Goal: Transaction & Acquisition: Obtain resource

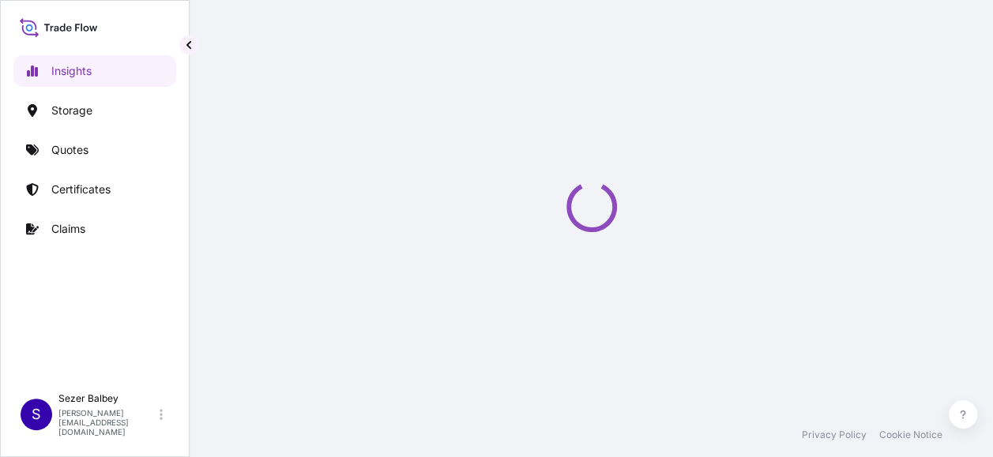
select select "2025"
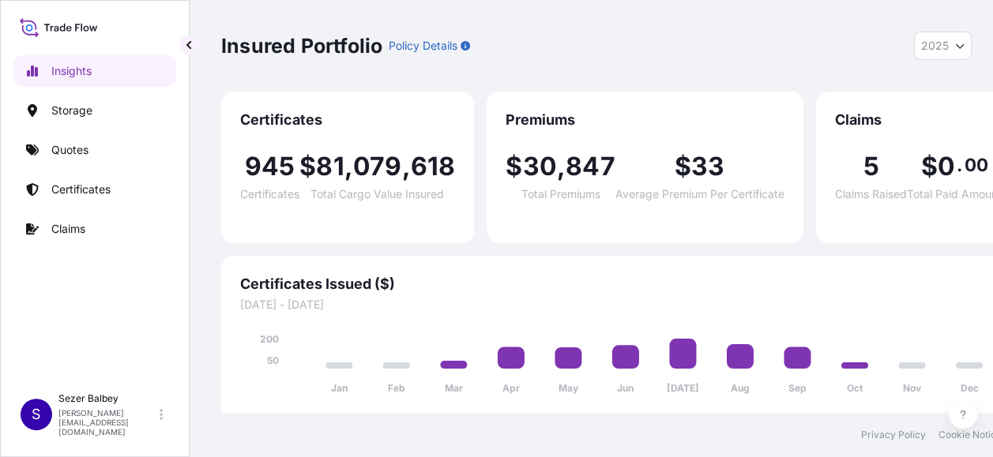
scroll to position [12, 0]
click at [115, 139] on link "Quotes" at bounding box center [94, 150] width 163 height 32
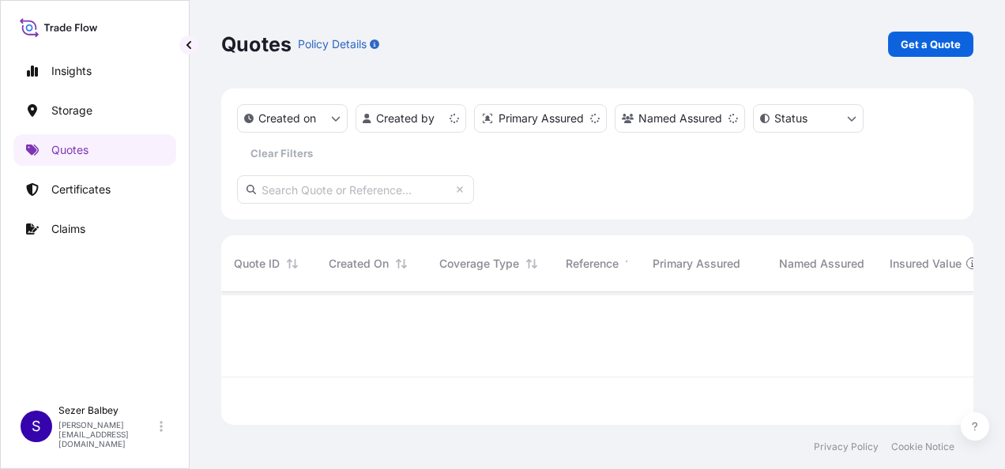
scroll to position [130, 739]
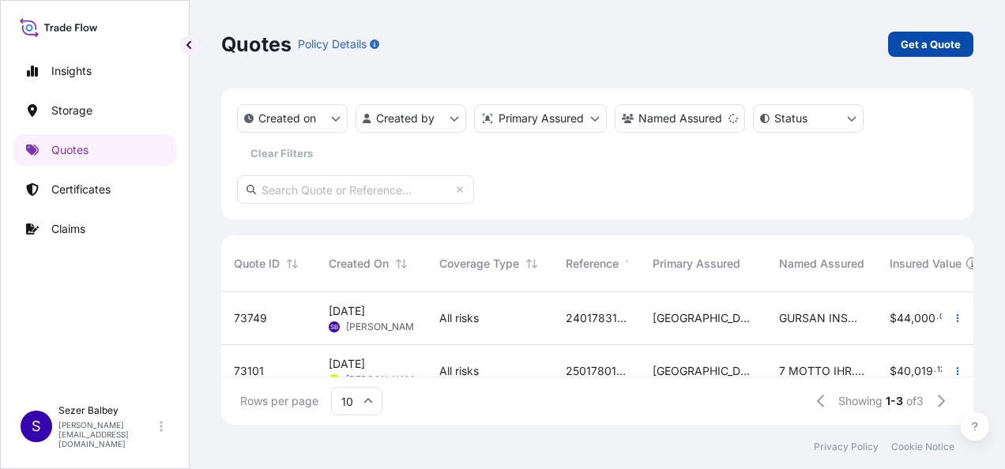
click at [938, 55] on link "Get a Quote" at bounding box center [930, 44] width 85 height 25
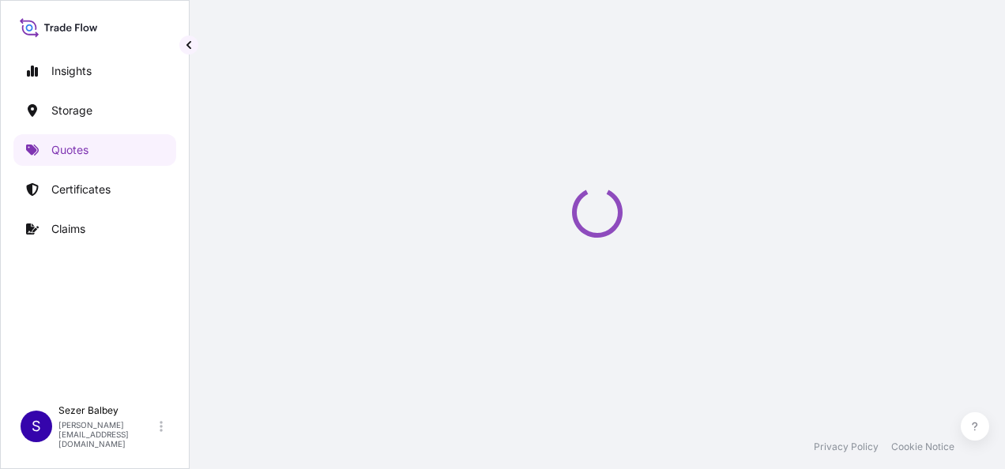
scroll to position [25, 0]
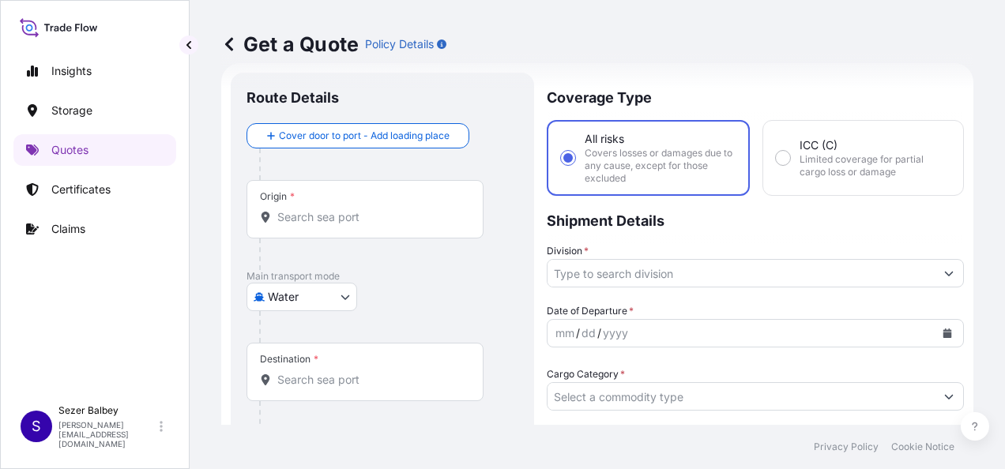
click at [338, 298] on body "Insights Storage Quotes Certificates Claims S Sezer Balbey sezer.balbey@psabdp.…" at bounding box center [502, 234] width 1005 height 469
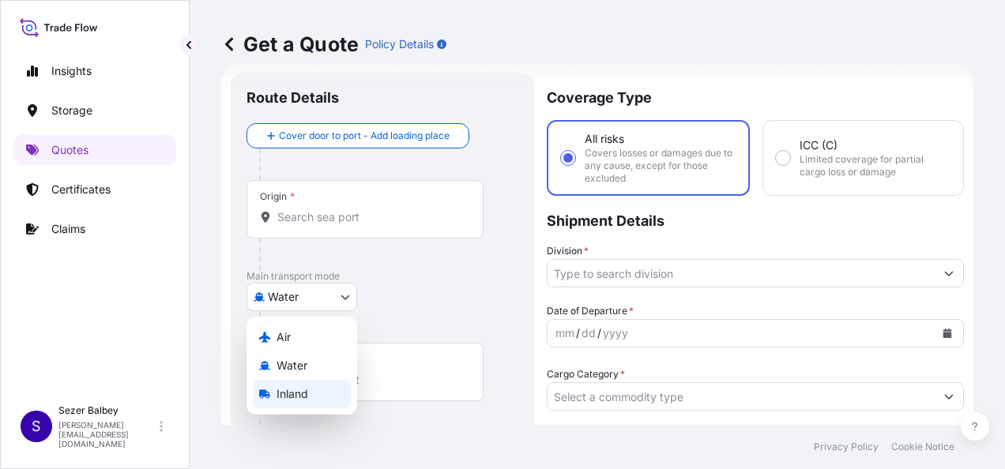
click at [308, 389] on span "Inland" at bounding box center [292, 394] width 32 height 16
select select "Inland"
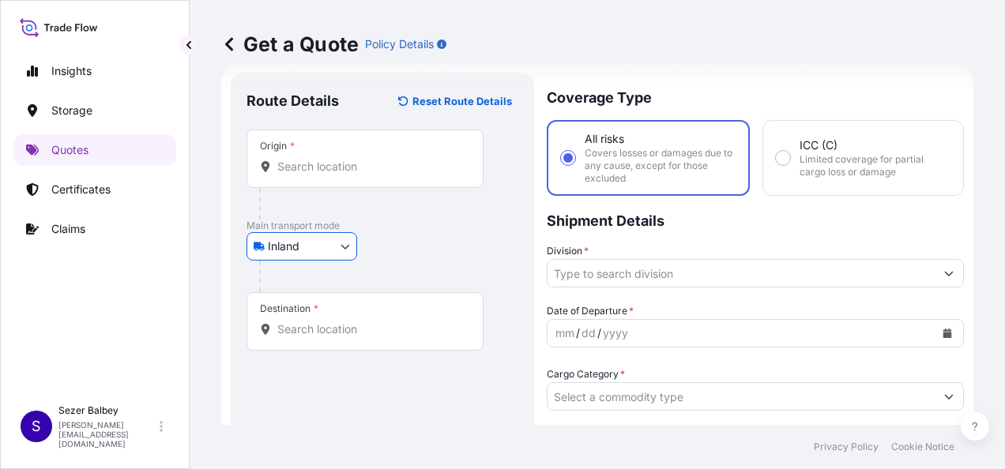
click at [328, 156] on div "Origin *" at bounding box center [364, 159] width 237 height 58
click at [328, 159] on input "Origin *" at bounding box center [370, 167] width 186 height 16
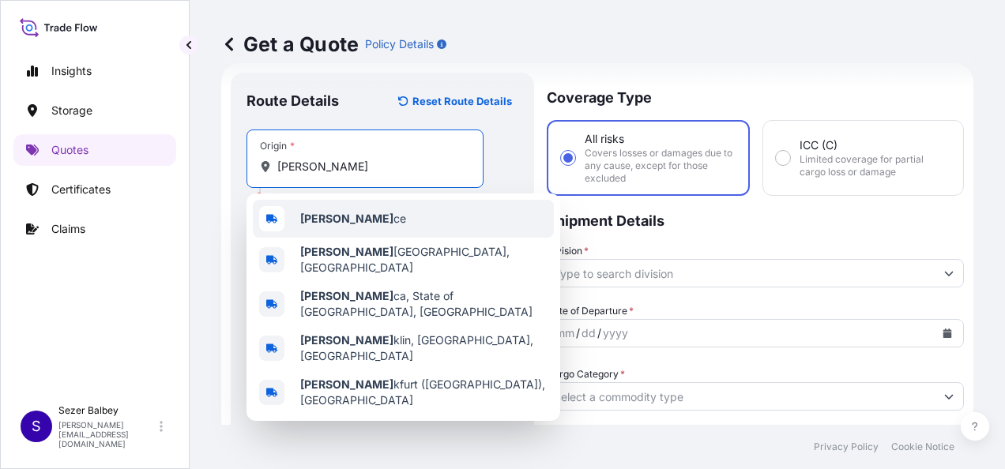
click at [326, 224] on span "Fran ce" at bounding box center [353, 219] width 106 height 16
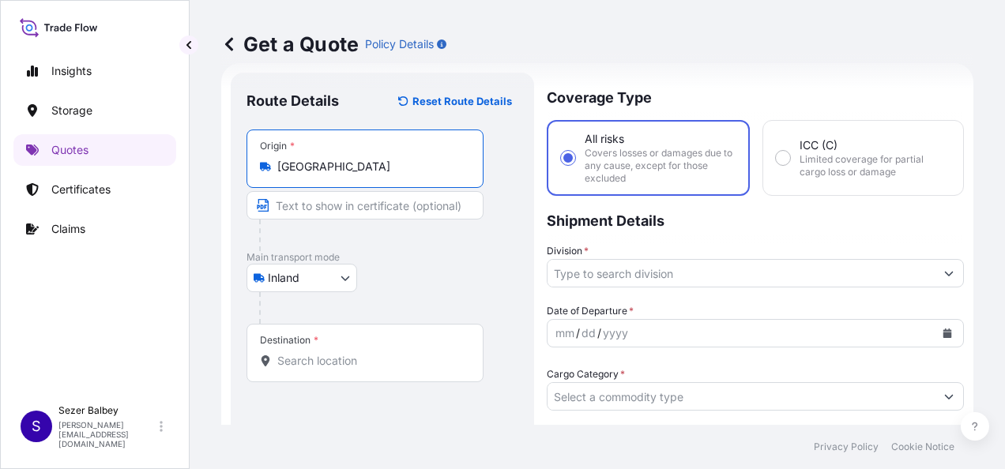
type input "France"
click at [328, 368] on div "Destination *" at bounding box center [364, 353] width 237 height 58
click at [328, 368] on input "Destination *" at bounding box center [370, 361] width 186 height 16
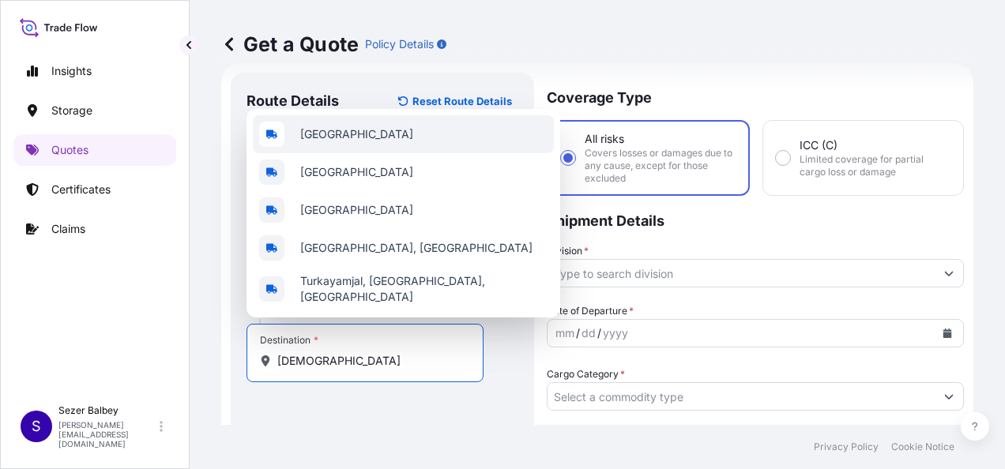
click at [310, 153] on div "Turkey" at bounding box center [403, 134] width 301 height 38
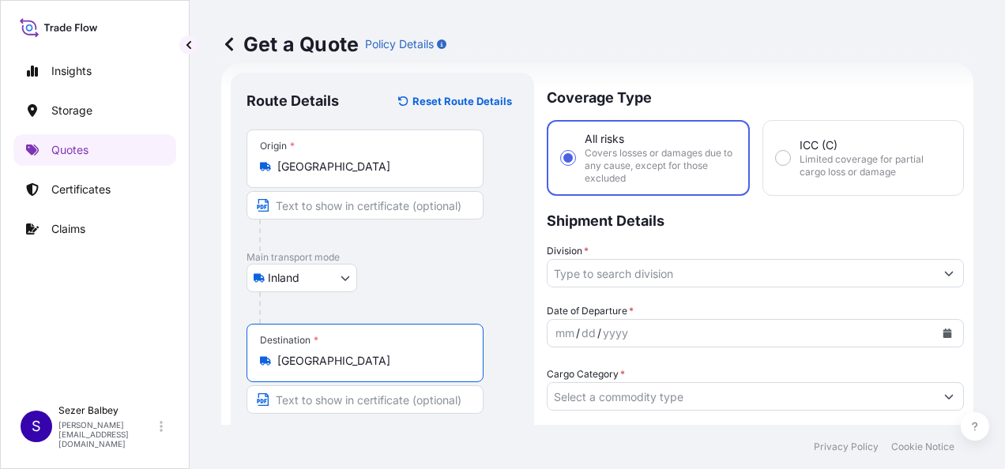
type input "Turkey"
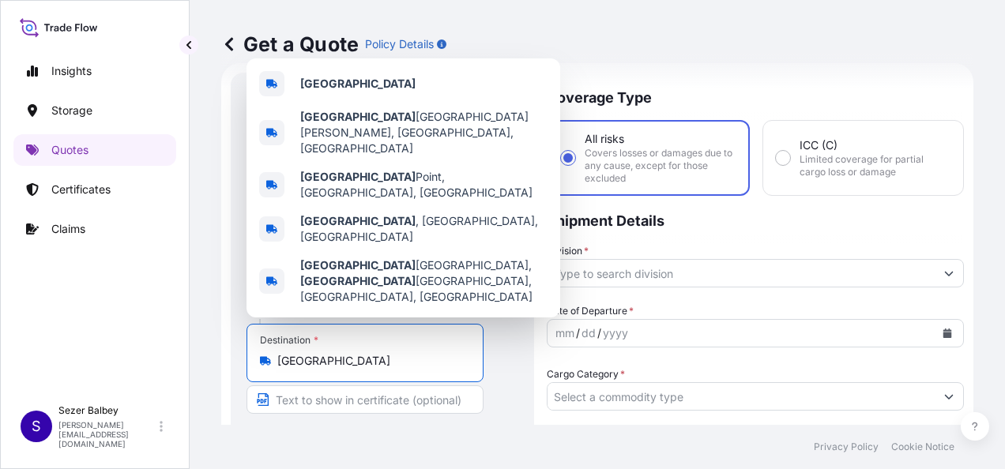
click at [427, 451] on footer "Privacy Policy Cookie Notice" at bounding box center [597, 447] width 815 height 44
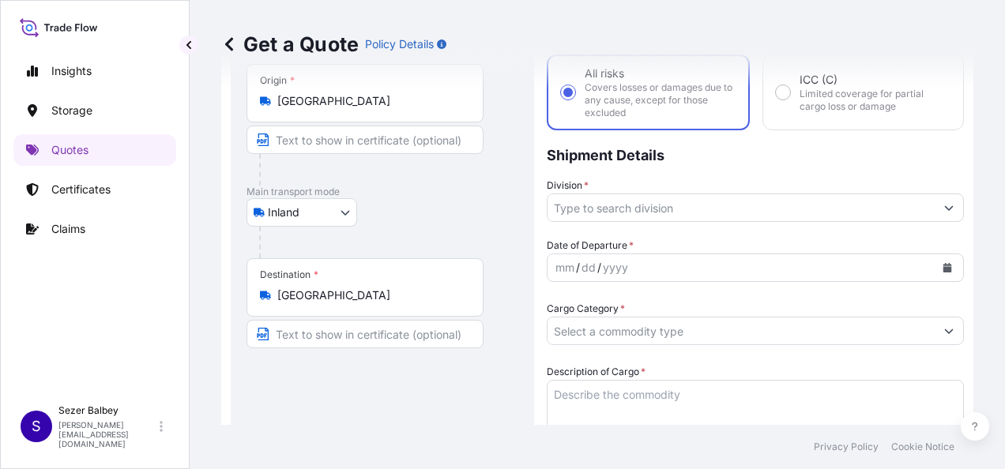
scroll to position [183, 0]
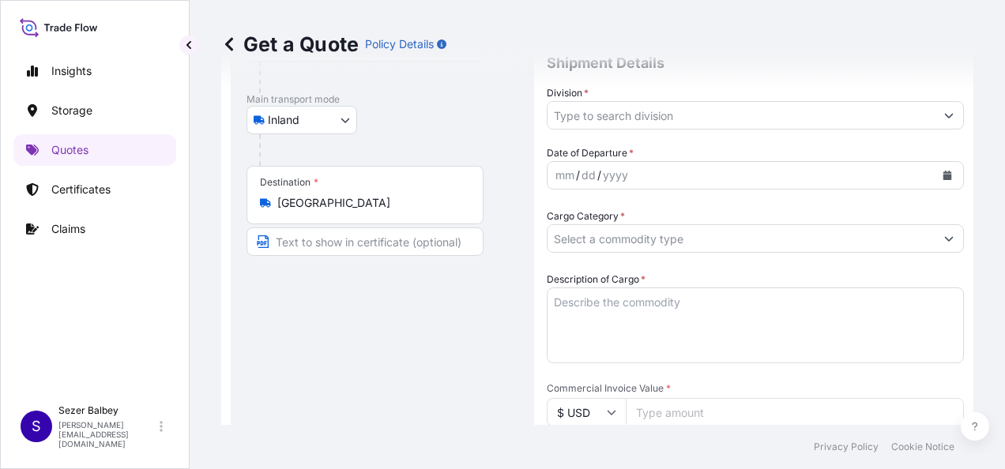
click at [588, 302] on textarea "Description of Cargo *" at bounding box center [755, 325] width 417 height 76
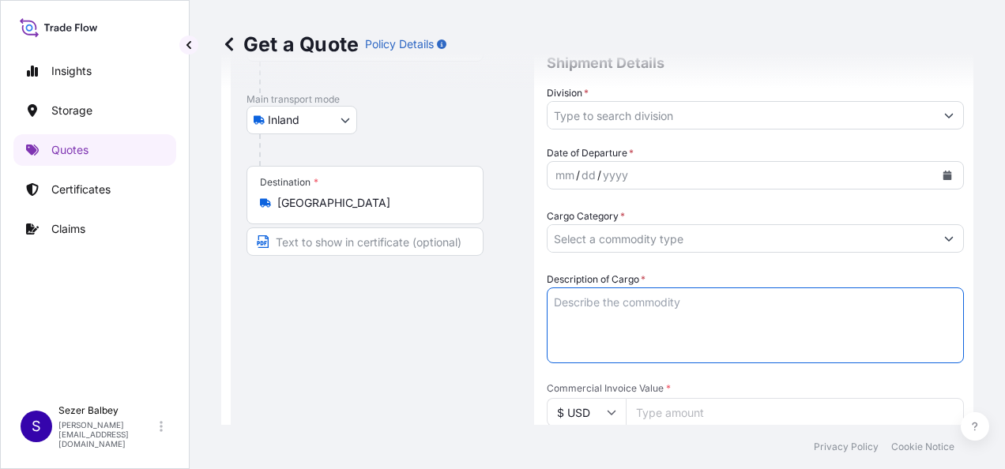
paste textarea ""1 ftl ,General Description Of Goods: SKID on wheels Accessories palett Total G…"
click at [552, 318] on textarea ""1 ftl ,General Description Of Goods: SKID on wheels Accessories palett Total G…" at bounding box center [755, 325] width 417 height 76
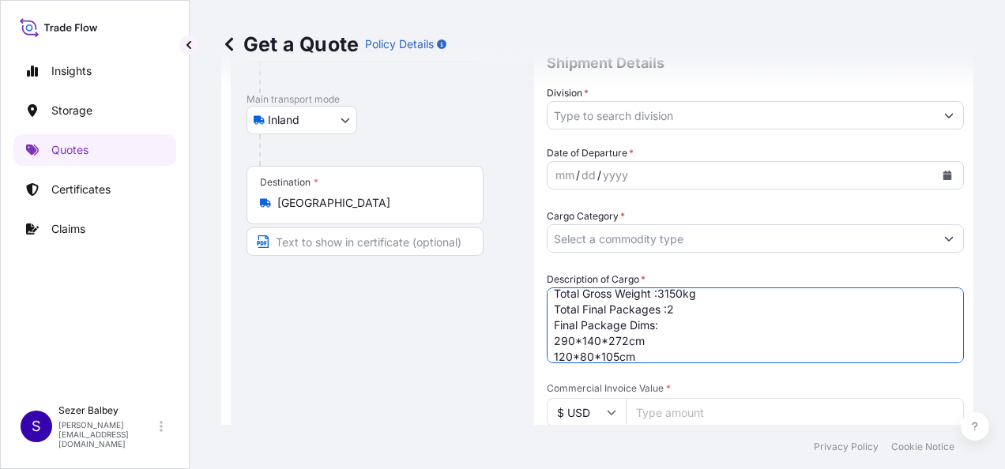
scroll to position [72, 0]
type textarea "1 ftl ,General Description Of Goods: SKID on wheels Accessories palett Total Gr…"
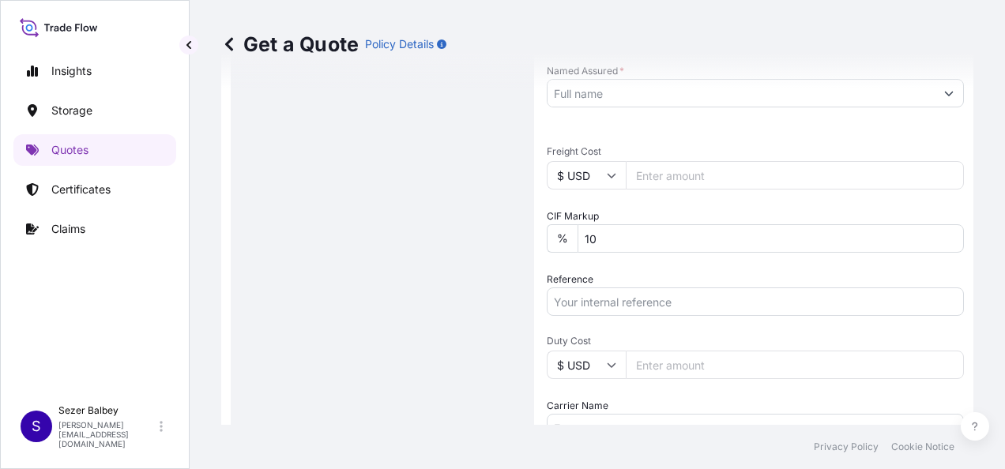
scroll to position [578, 0]
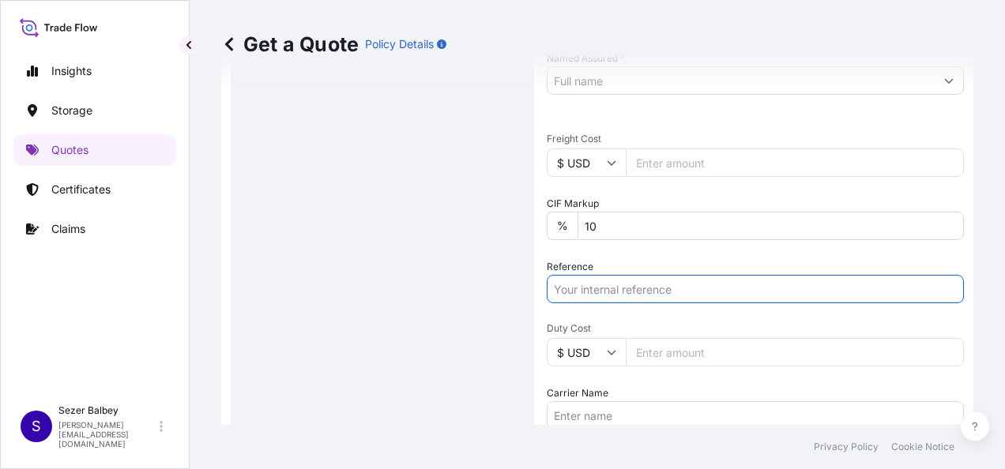
click at [613, 283] on input "Reference" at bounding box center [755, 289] width 417 height 28
paste input "2111785926"
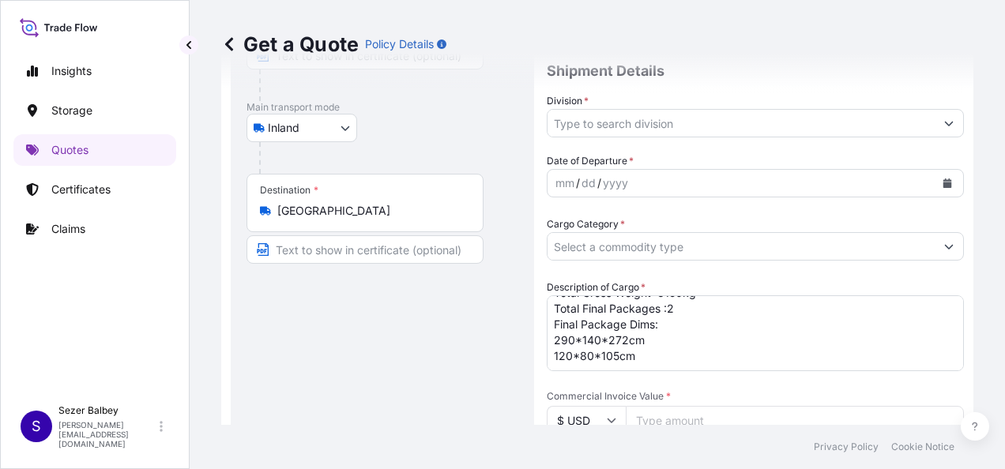
scroll to position [25, 0]
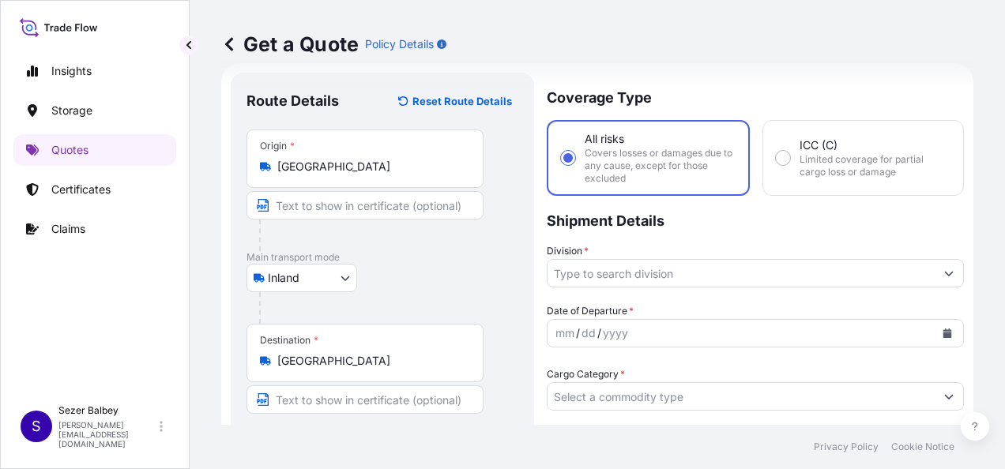
type input "2111785926"
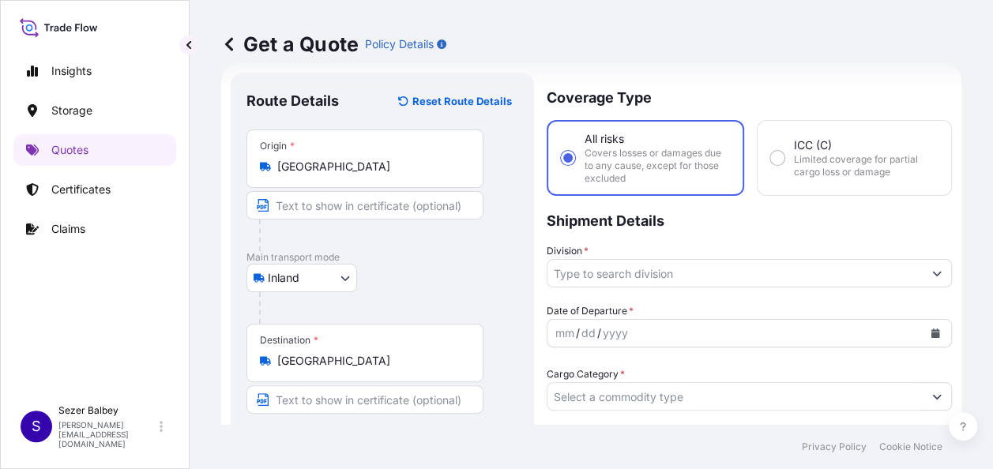
click at [928, 280] on button "Show suggestions" at bounding box center [937, 273] width 28 height 28
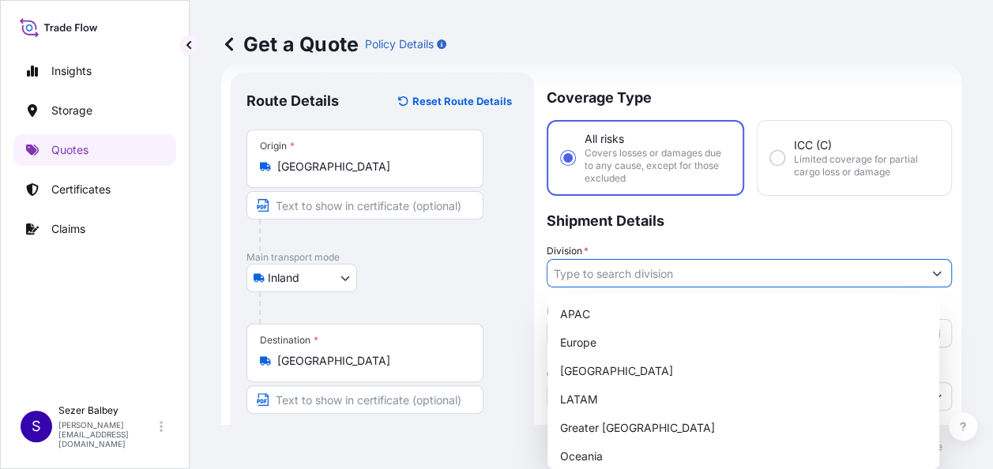
click at [588, 278] on input "Division *" at bounding box center [734, 273] width 375 height 28
click at [932, 276] on icon "Show suggestions" at bounding box center [936, 273] width 9 height 9
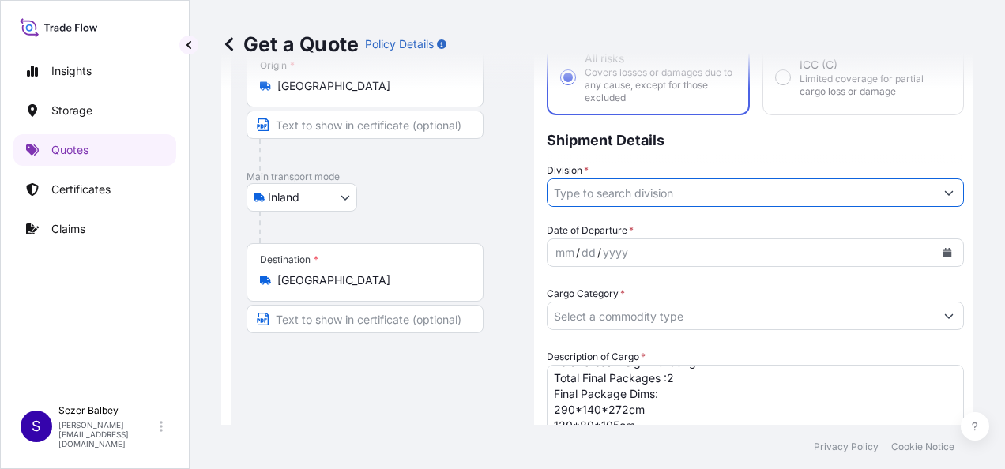
scroll to position [119, 0]
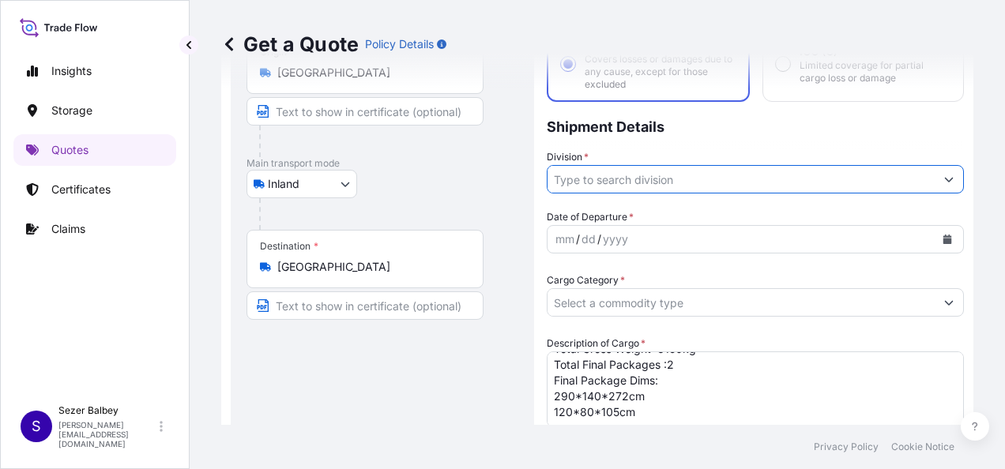
click at [881, 191] on input "Division *" at bounding box center [740, 179] width 387 height 28
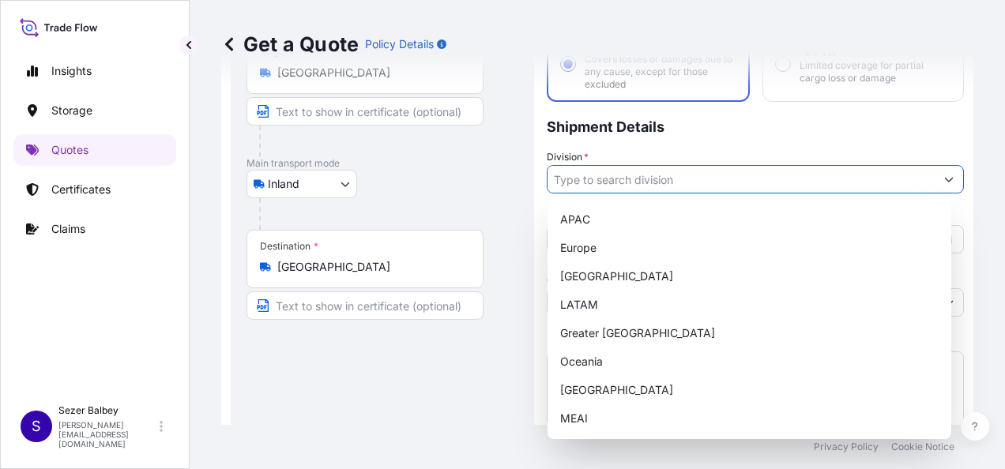
click at [944, 177] on icon "Show suggestions" at bounding box center [948, 179] width 9 height 9
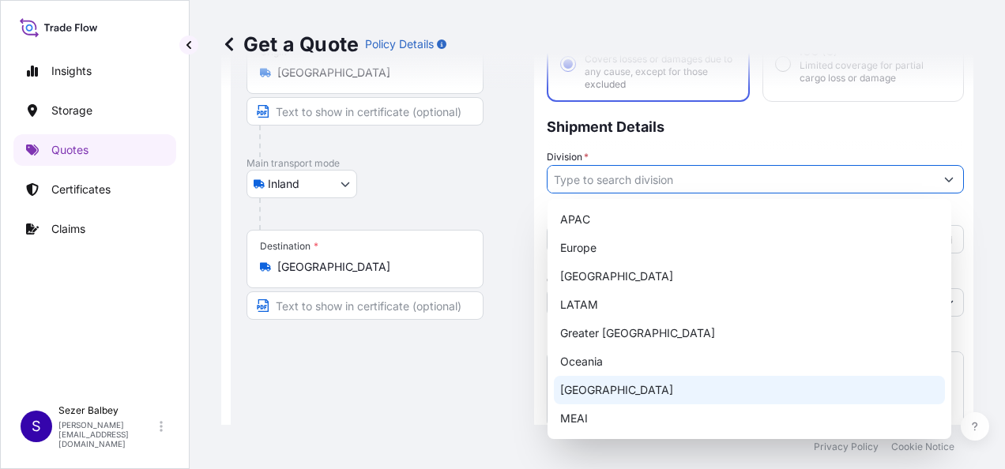
click at [577, 388] on div "Turkey" at bounding box center [749, 390] width 391 height 28
type input "Turkey"
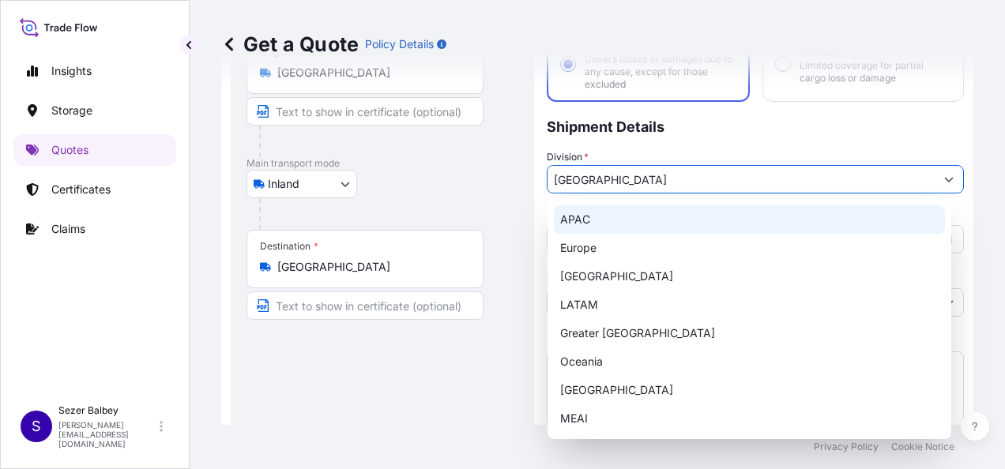
click at [772, 123] on p "Shipment Details" at bounding box center [755, 125] width 417 height 47
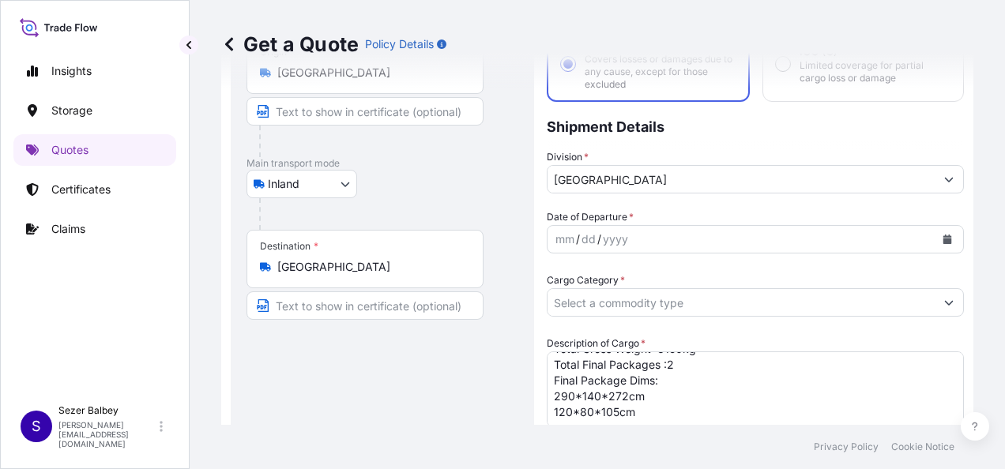
click at [657, 244] on div "mm / dd / yyyy" at bounding box center [740, 239] width 387 height 28
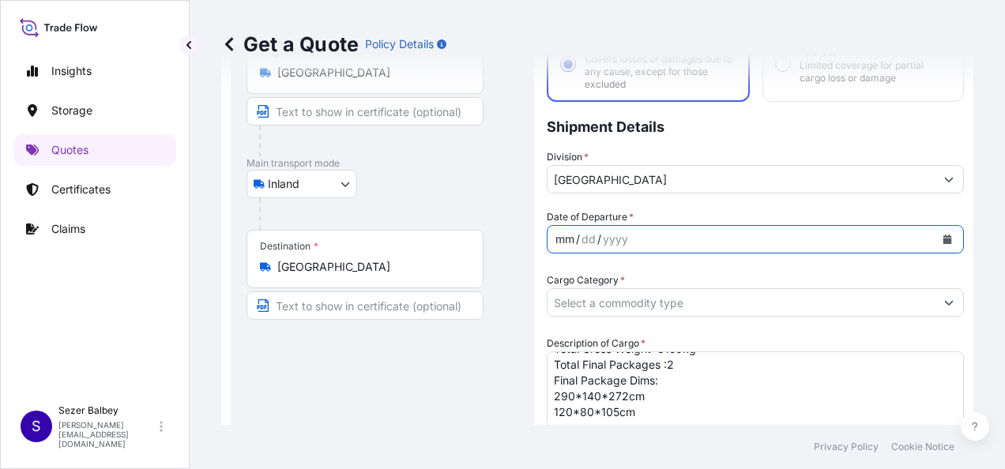
click at [877, 247] on div "mm / dd / yyyy" at bounding box center [740, 239] width 387 height 28
click at [943, 242] on icon "Calendar" at bounding box center [947, 239] width 9 height 9
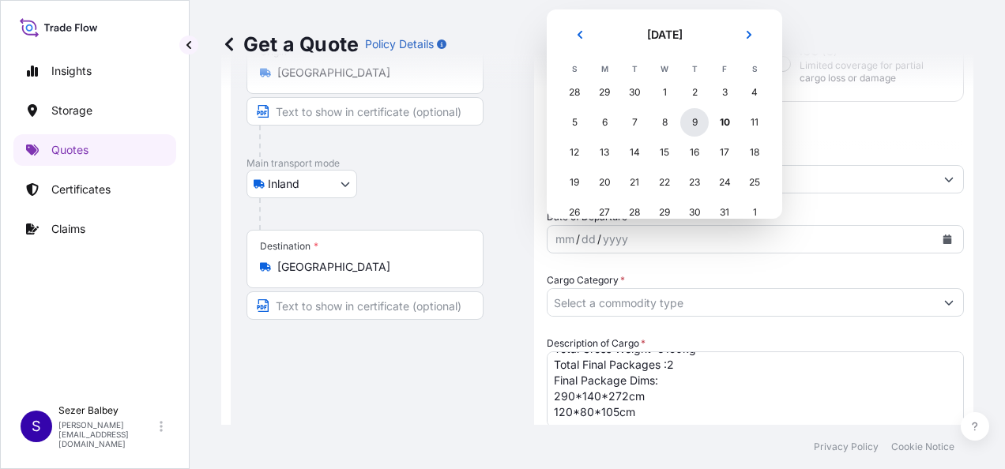
click at [703, 119] on div "9" at bounding box center [694, 122] width 28 height 28
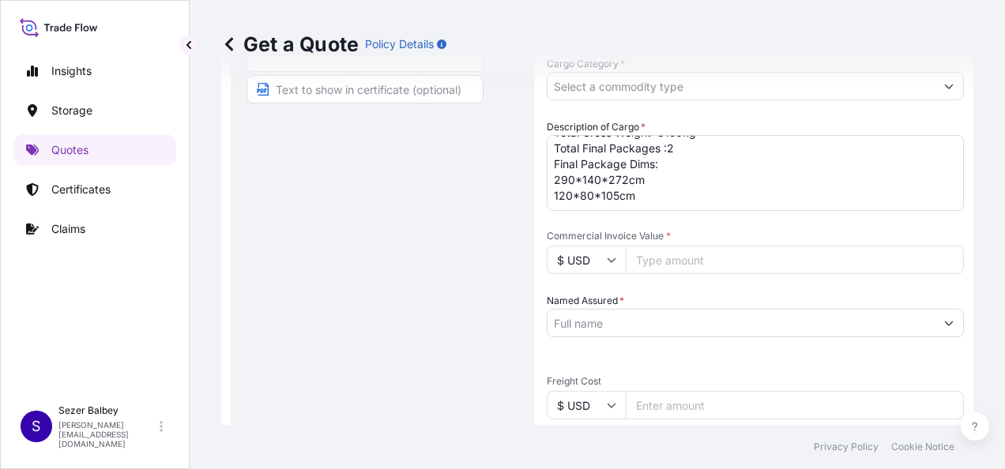
scroll to position [356, 0]
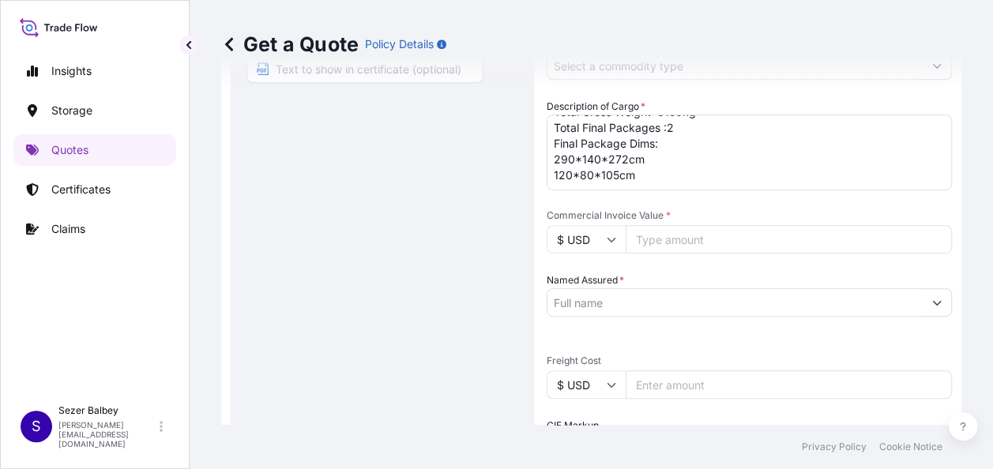
click at [598, 302] on input "Named Assured *" at bounding box center [734, 302] width 375 height 28
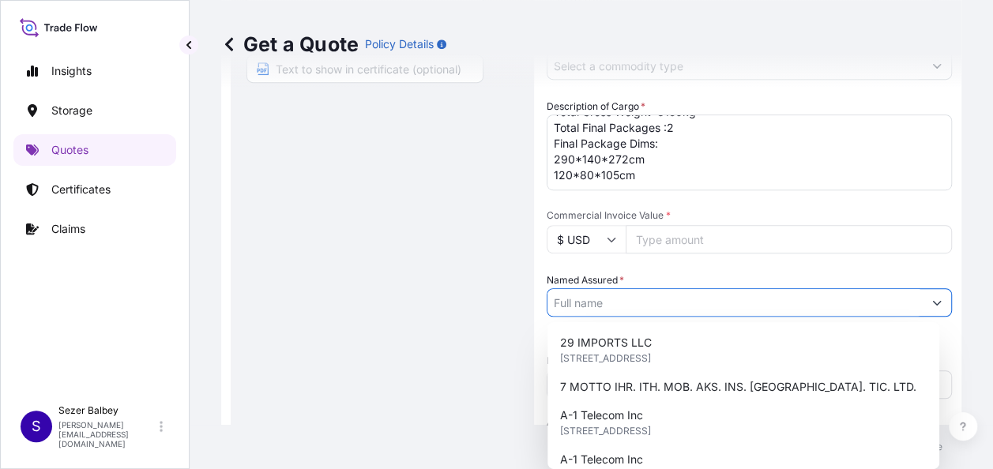
paste input ""SCHNEIDER ELEKTRİK SANAYİ VE TİCARET A.Ş. ""
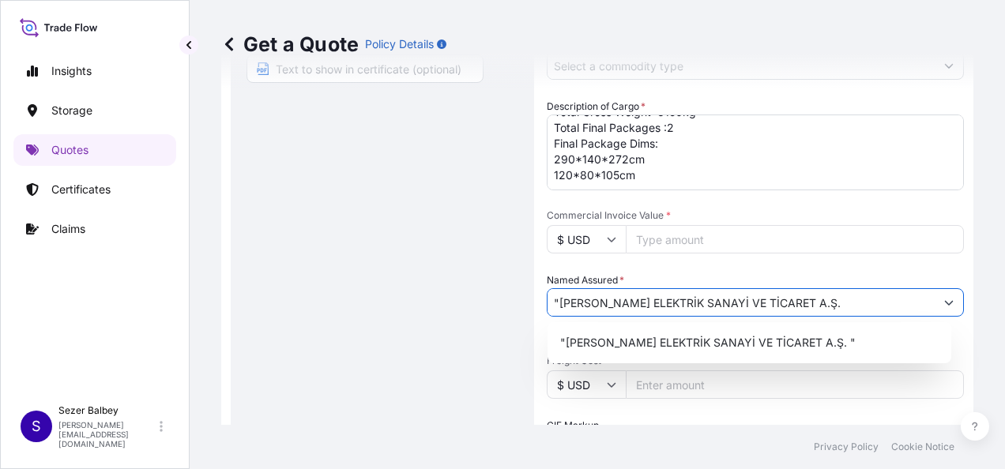
click at [411, 215] on div "Route Details Reset Route Details Place of loading Road / Inland Road / Inland …" at bounding box center [382, 287] width 272 height 1059
click at [558, 302] on input ""SCHNEIDER ELEKTRİK SANAYİ VE TİCARET A.Ş." at bounding box center [740, 302] width 387 height 28
type input "SCHNEIDER ELEKTRİK SANAYİ VE TİCARET A.Ş."
click at [487, 292] on div "Route Details Reset Route Details Place of loading Road / Inland Road / Inland …" at bounding box center [382, 287] width 272 height 1059
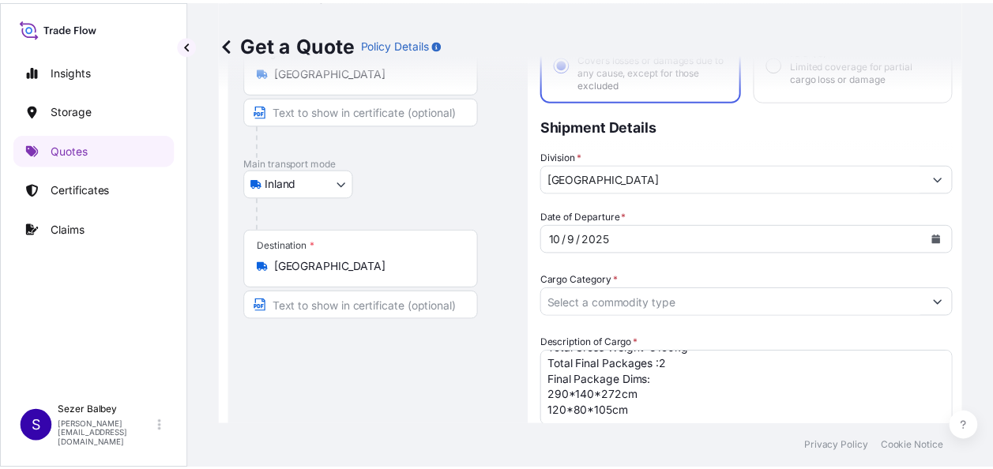
scroll to position [119, 0]
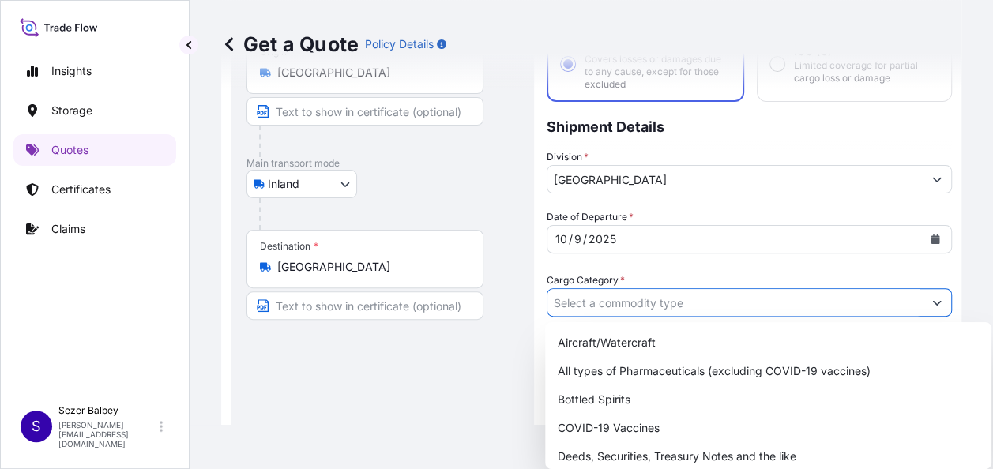
click at [626, 305] on input "Cargo Category *" at bounding box center [734, 302] width 375 height 28
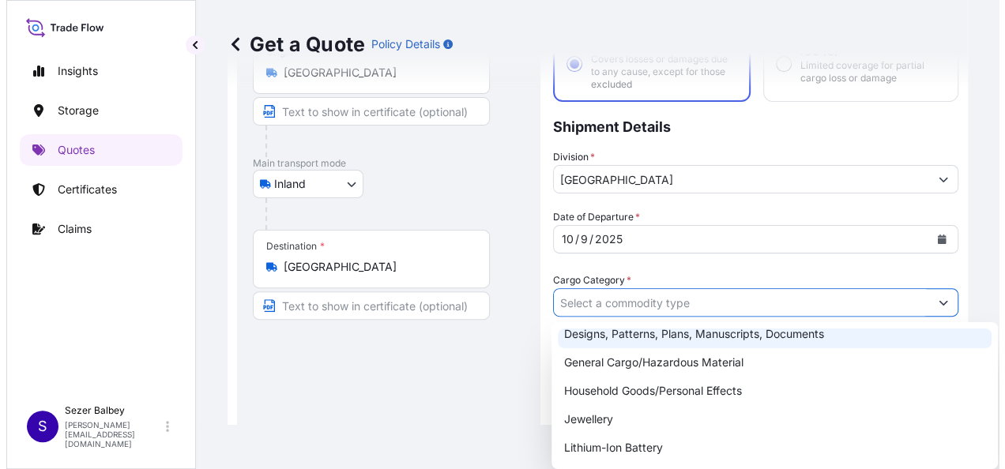
scroll to position [158, 0]
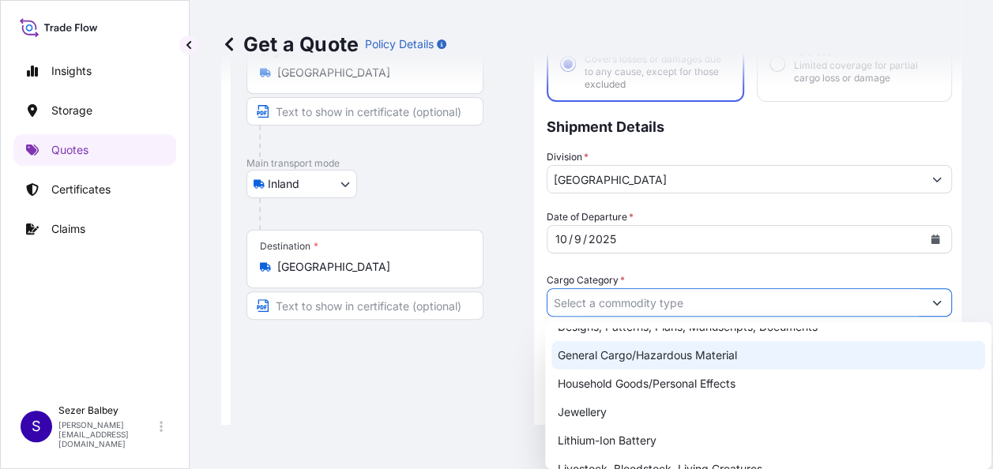
click at [594, 359] on div "General Cargo/Hazardous Material" at bounding box center [768, 355] width 434 height 28
type input "General Cargo/Hazardous Material"
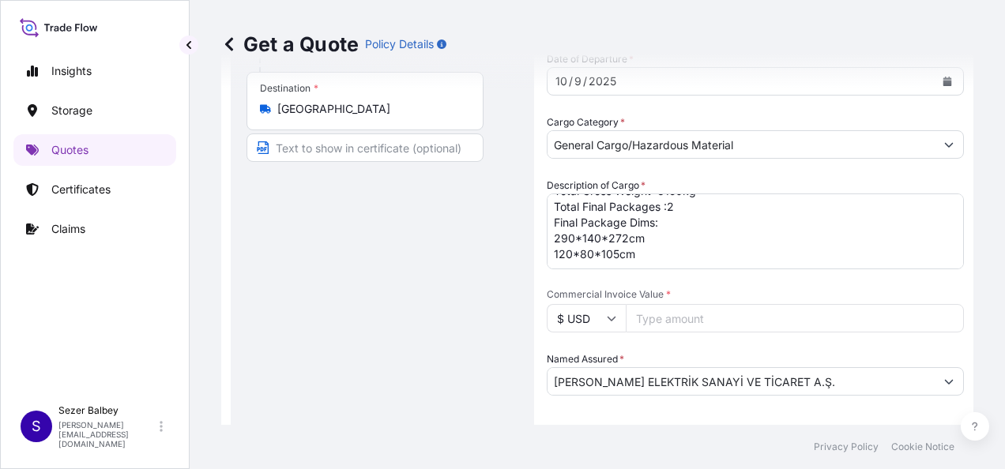
scroll to position [356, 0]
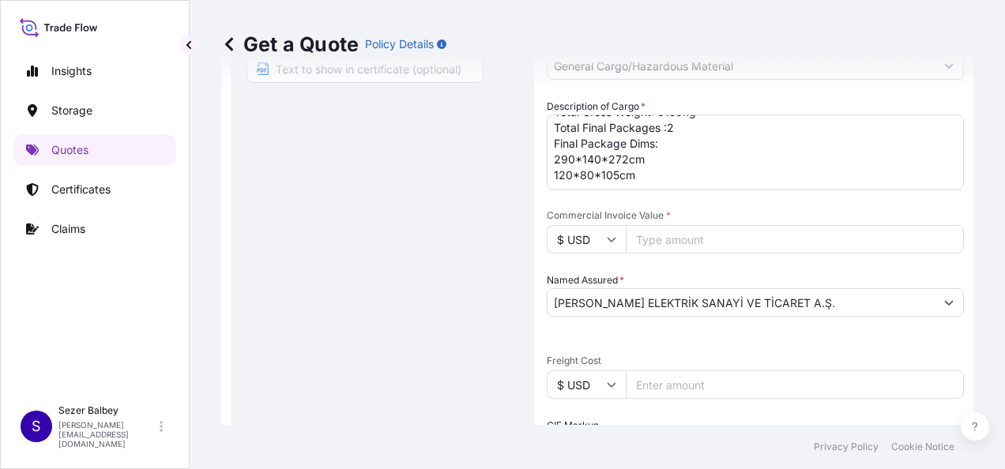
click at [673, 235] on input "Commercial Invoice Value *" at bounding box center [795, 239] width 338 height 28
type input "85600"
click at [606, 243] on input "$ USD" at bounding box center [586, 239] width 79 height 28
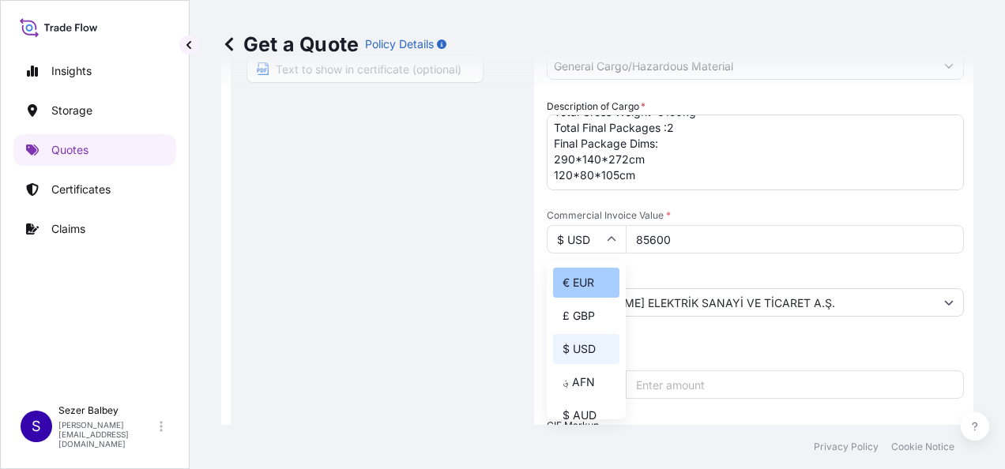
click at [584, 282] on div "€ EUR" at bounding box center [586, 283] width 66 height 30
type input "€ EUR"
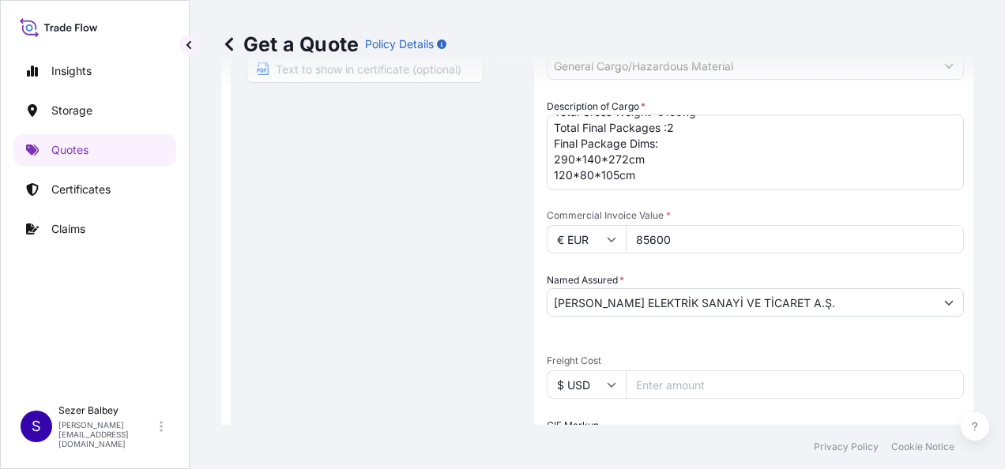
click at [509, 347] on div "Route Details Reset Route Details Place of loading Road / Inland Road / Inland …" at bounding box center [382, 287] width 272 height 1059
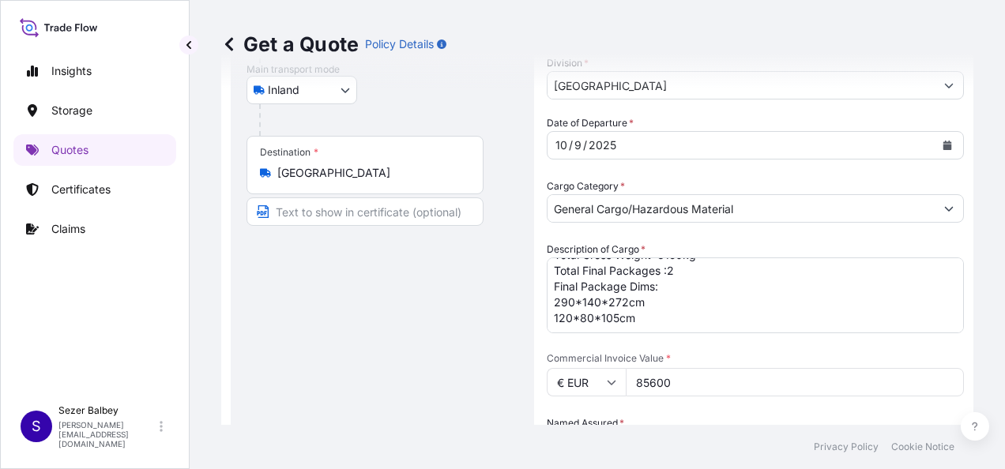
scroll to position [237, 0]
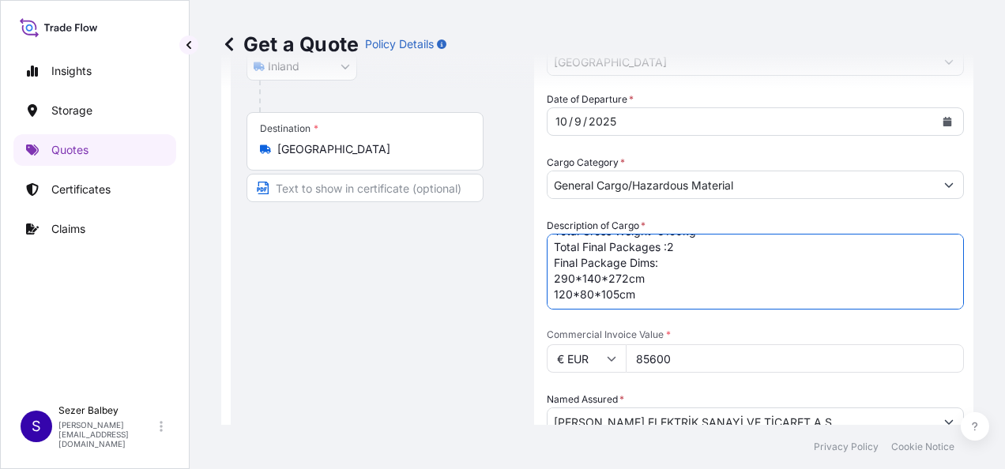
click at [661, 302] on textarea "1 ftl ,General Description Of Goods: SKID on wheels Accessories palett Total Gr…" at bounding box center [755, 272] width 417 height 76
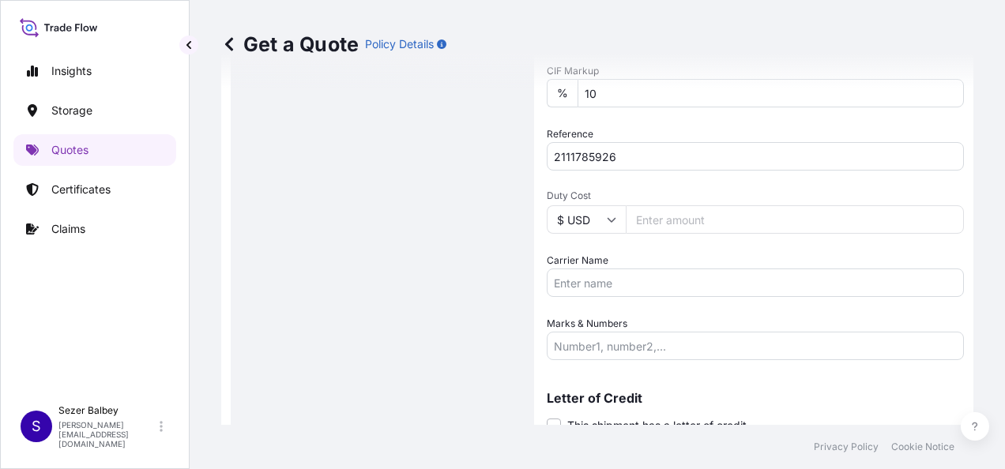
scroll to position [772, 0]
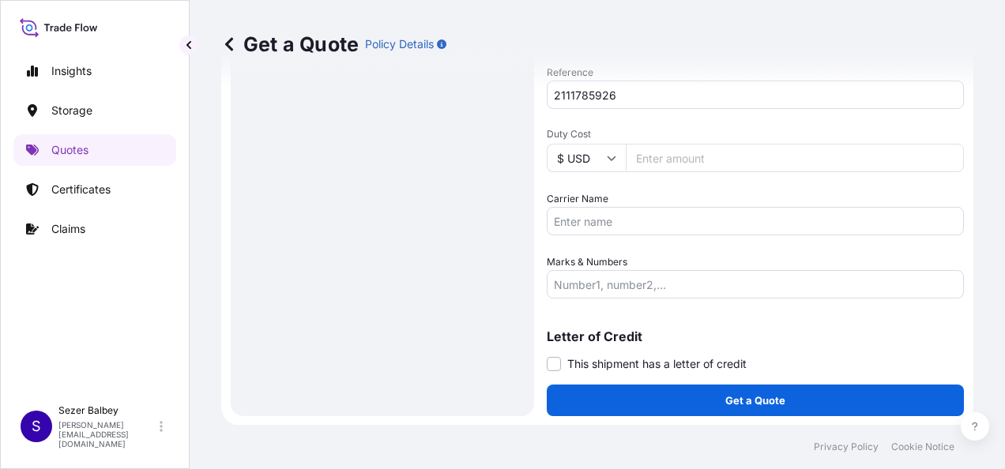
type textarea "1 ftl ,General Description Of Goods: SKID on wheels Accessories palett Total Gr…"
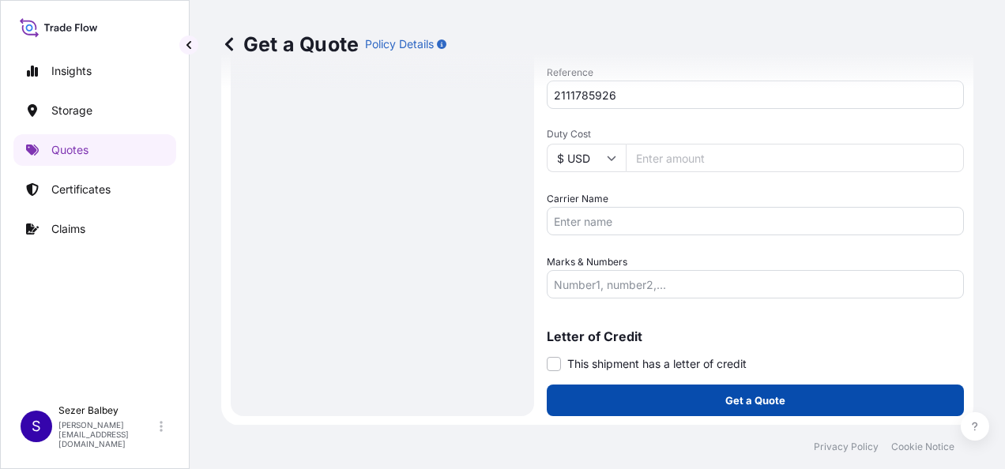
click at [609, 400] on button "Get a Quote" at bounding box center [755, 401] width 417 height 32
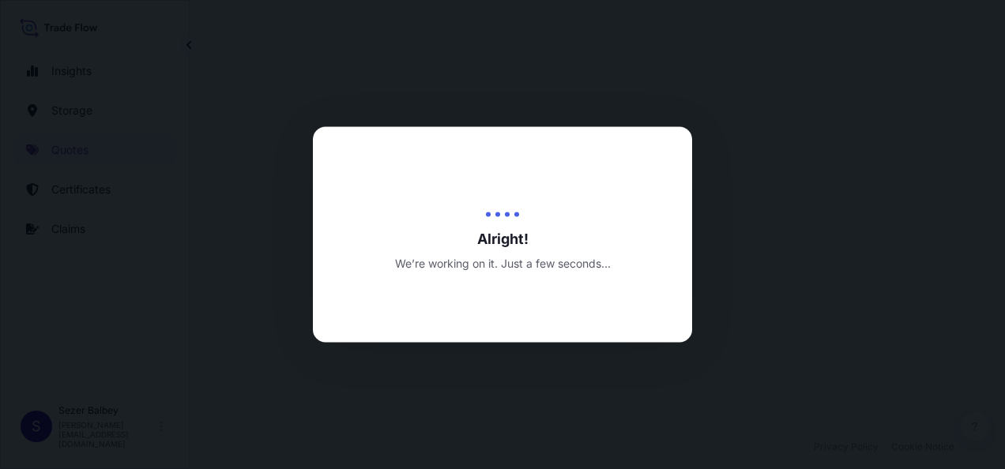
select select "Inland"
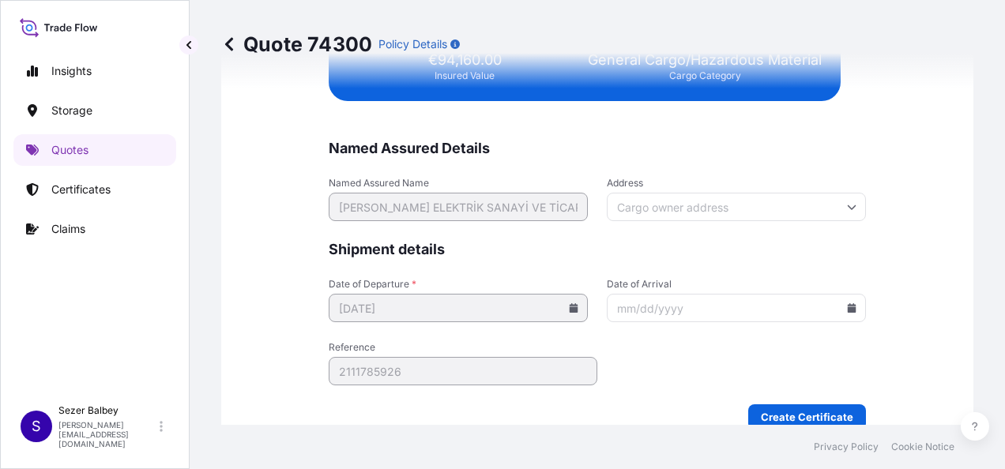
scroll to position [4018, 0]
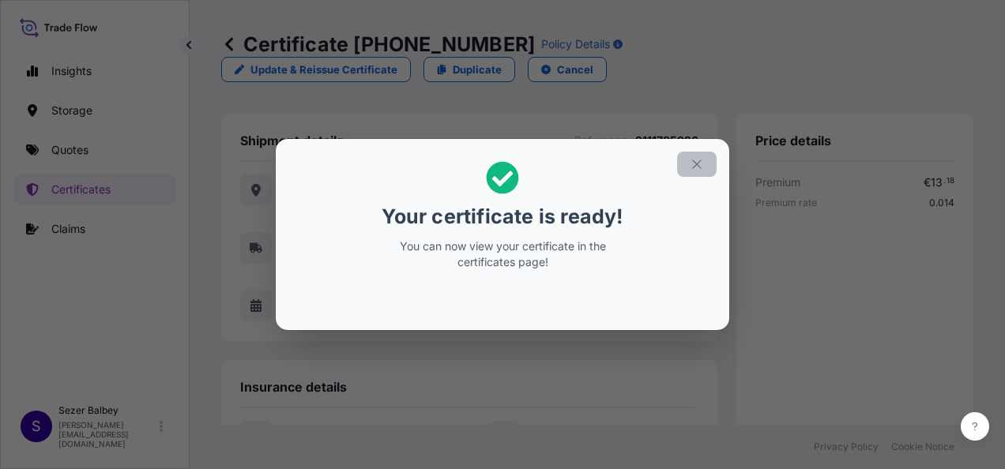
click at [705, 171] on button "button" at bounding box center [696, 164] width 39 height 25
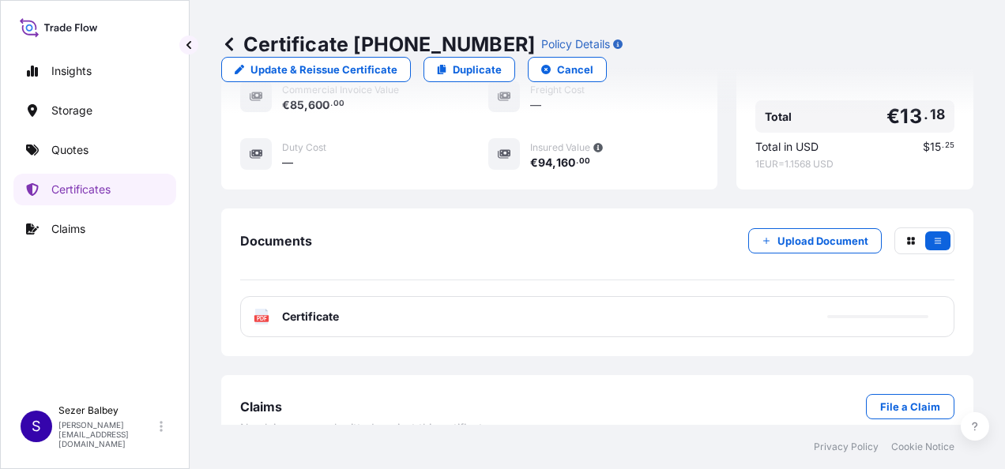
scroll to position [646, 0]
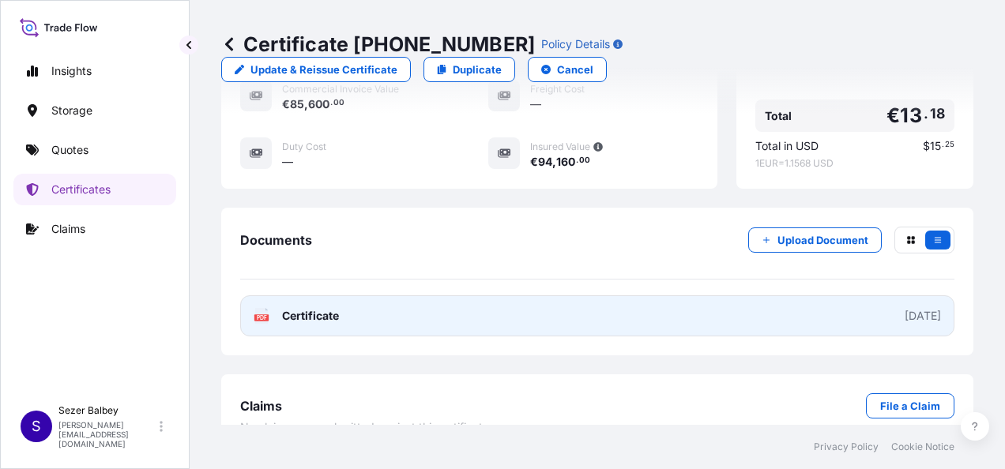
click at [333, 308] on span "Certificate" at bounding box center [310, 316] width 57 height 16
